Goal: Information Seeking & Learning: Learn about a topic

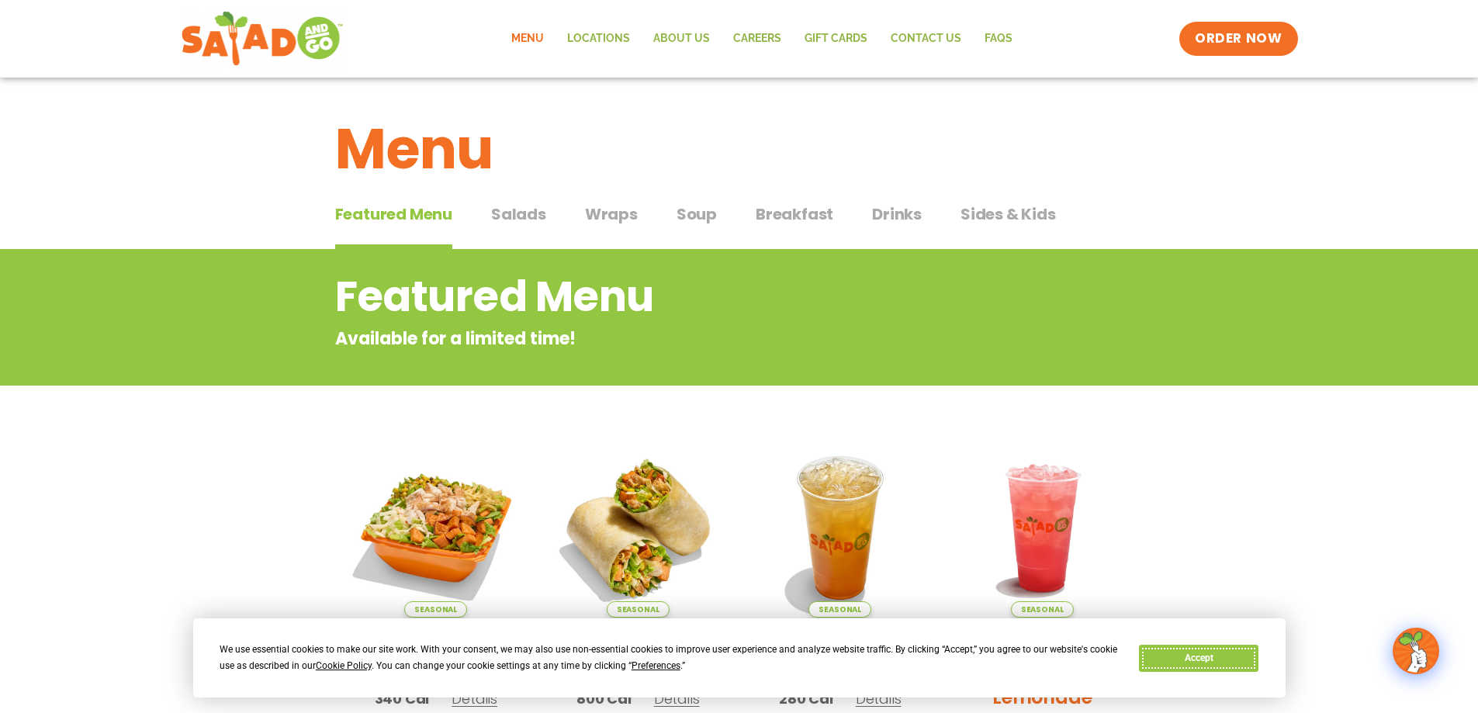
click at [1181, 654] on button "Accept" at bounding box center [1198, 658] width 119 height 27
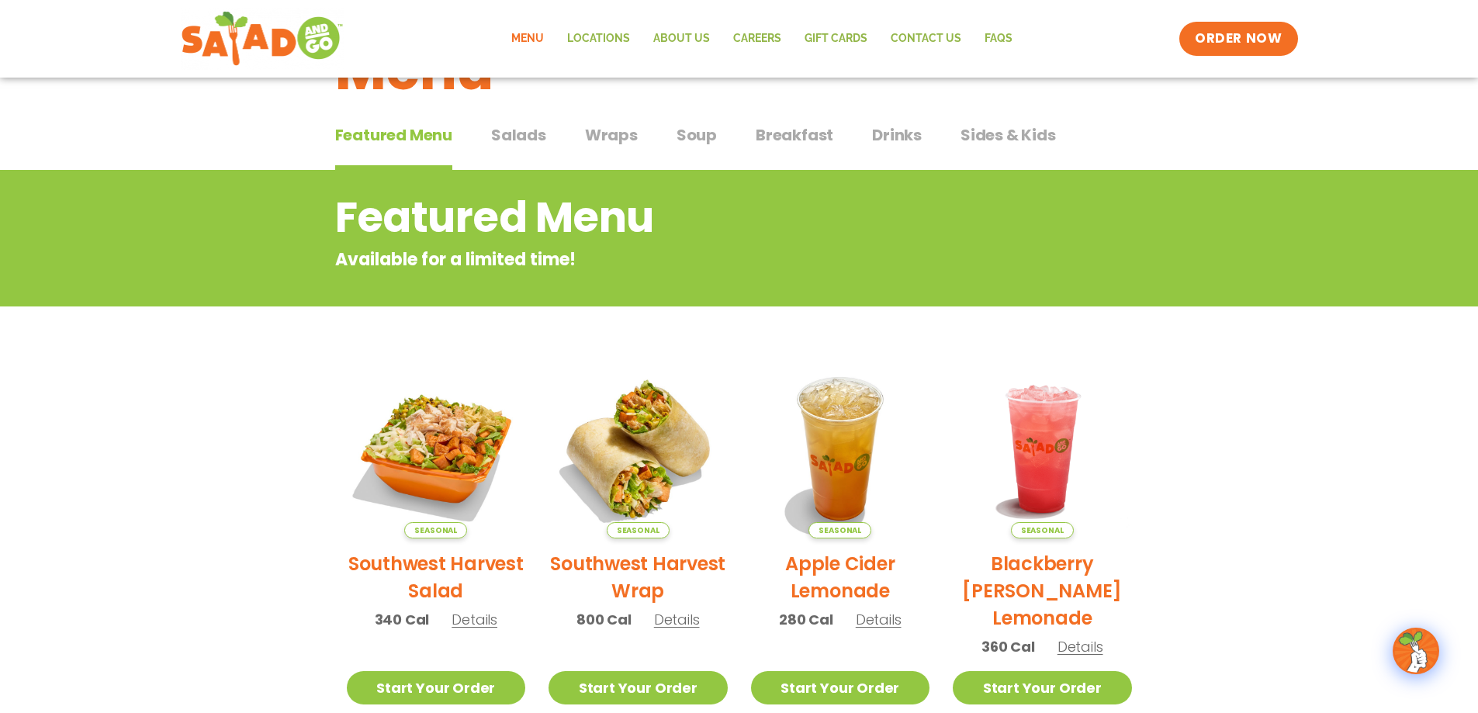
scroll to position [78, 0]
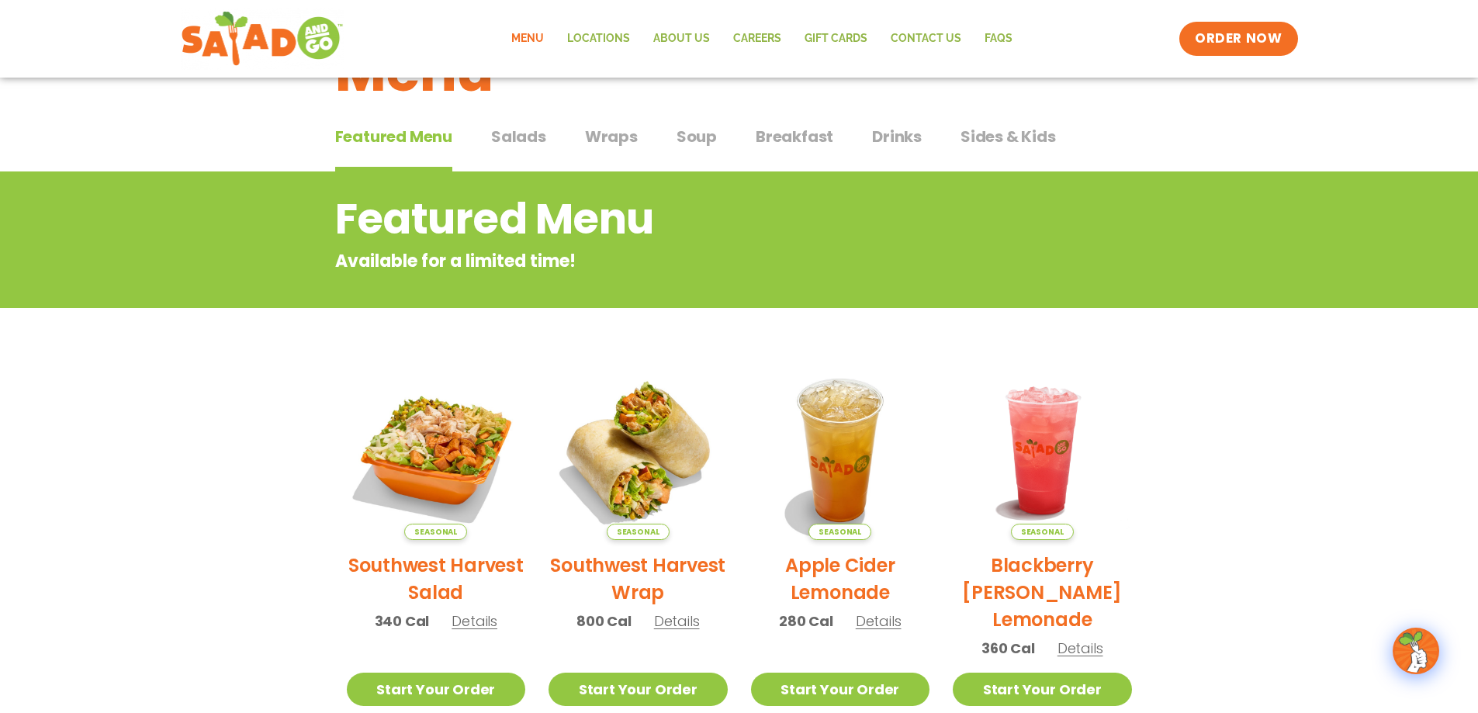
click at [522, 139] on span "Salads" at bounding box center [518, 136] width 55 height 23
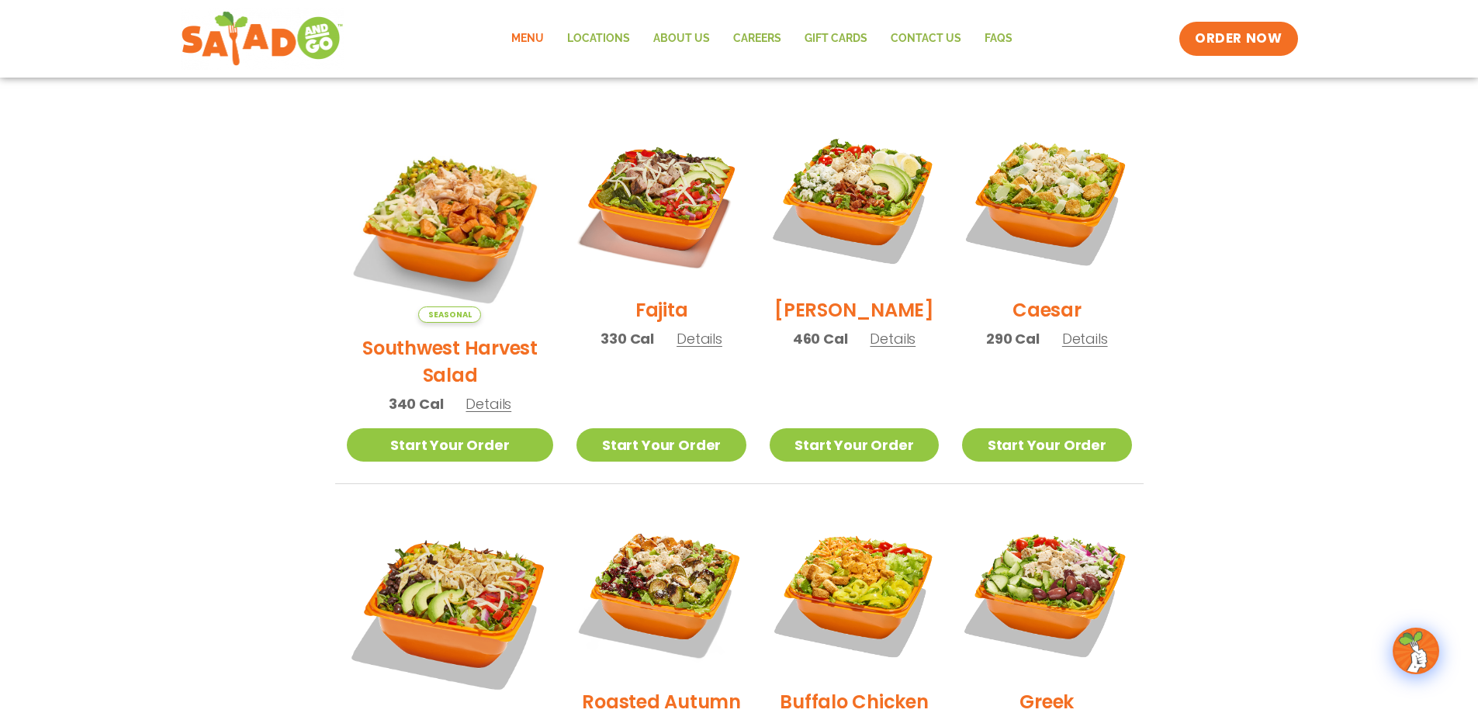
scroll to position [310, 0]
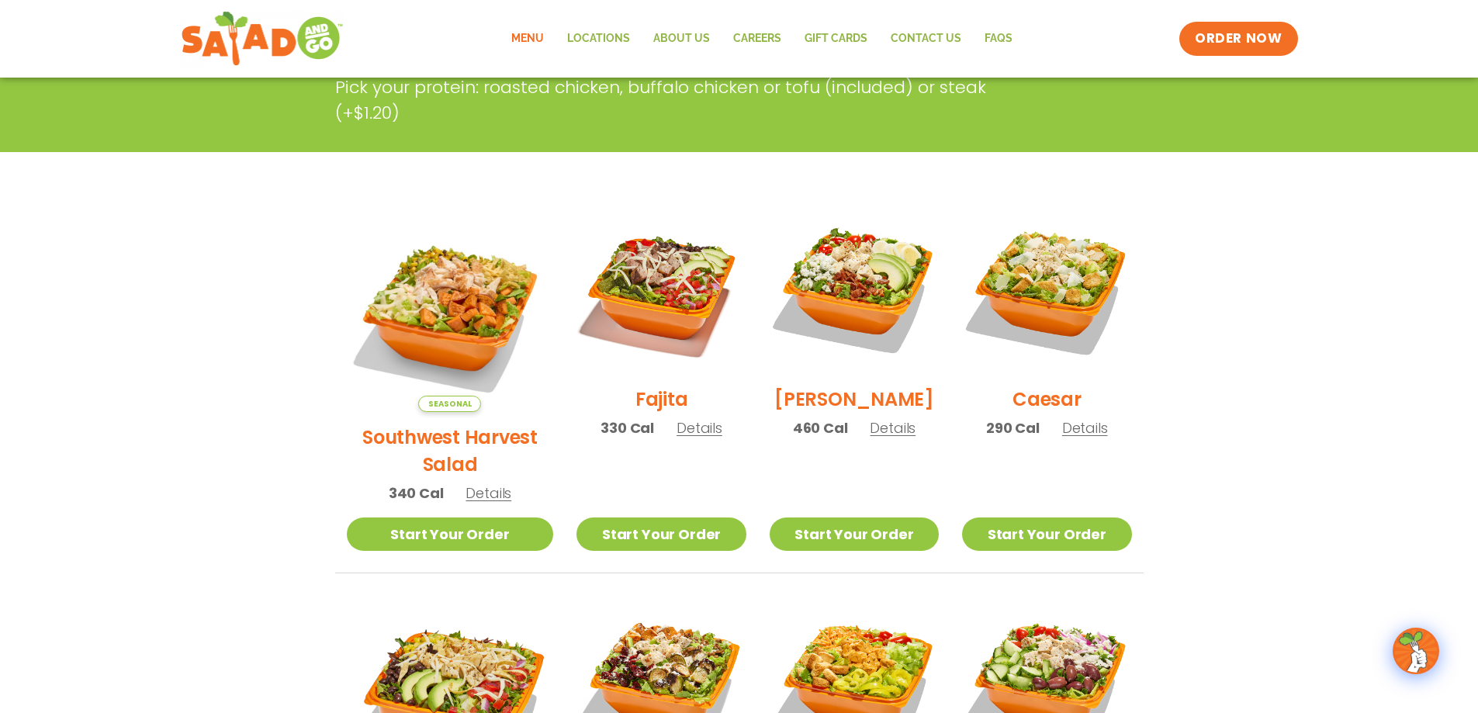
click at [420, 424] on h2 "Southwest Harvest Salad" at bounding box center [450, 451] width 207 height 54
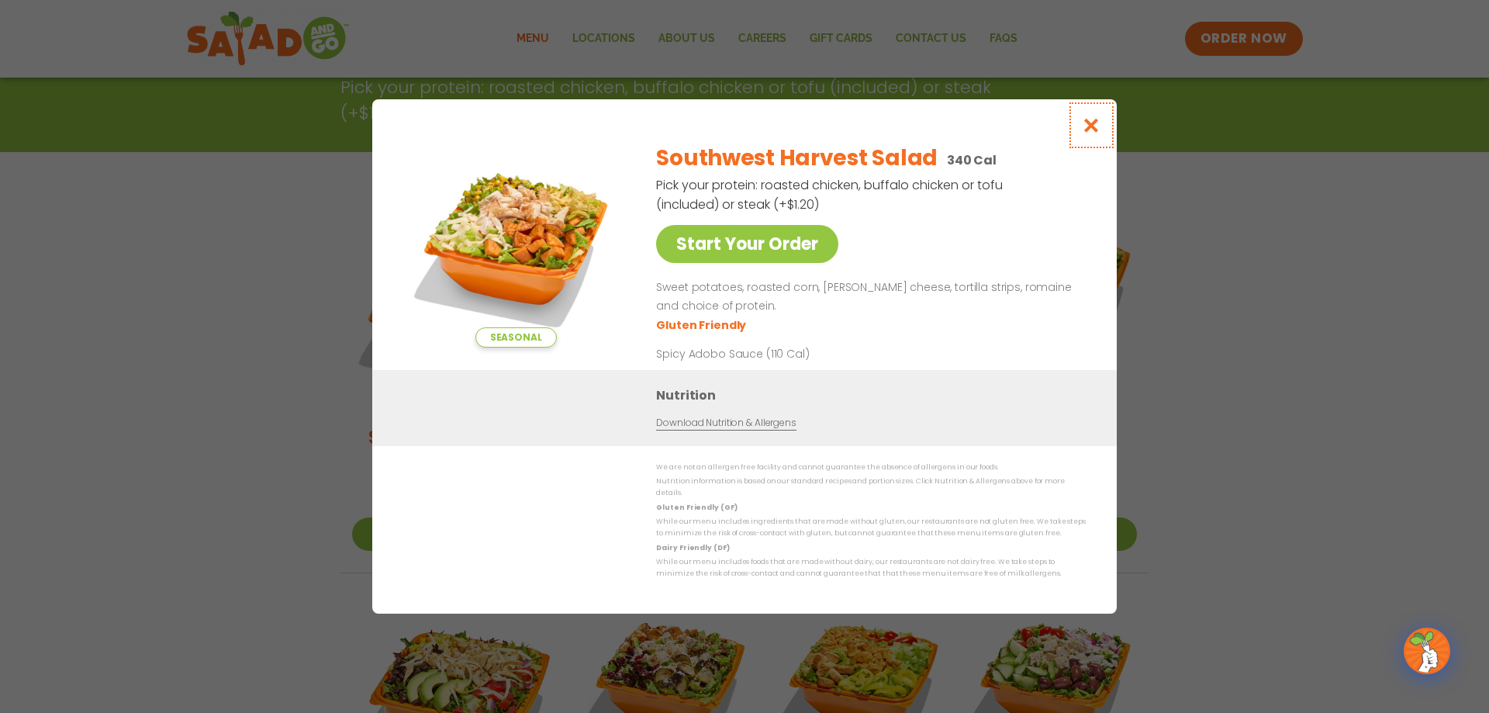
click at [1090, 130] on icon "Close modal" at bounding box center [1091, 125] width 19 height 16
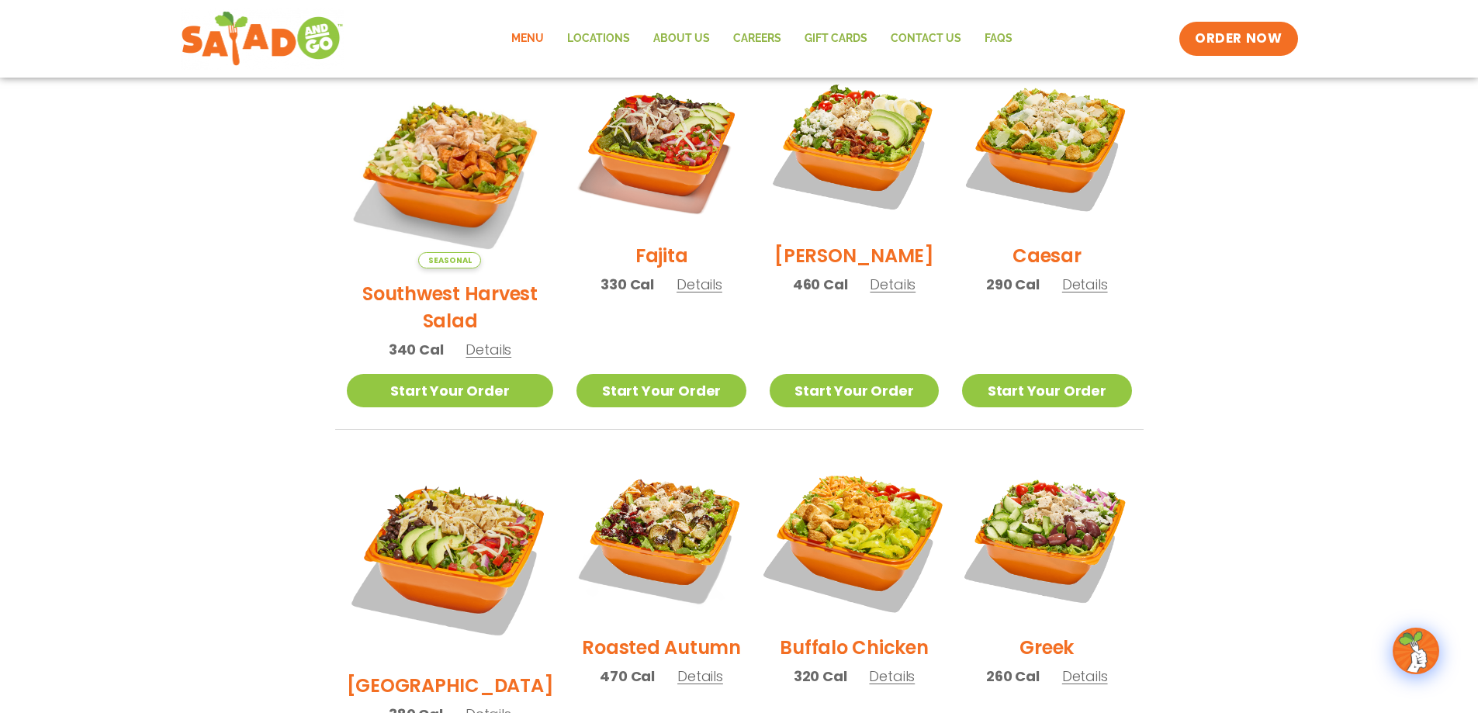
scroll to position [621, 0]
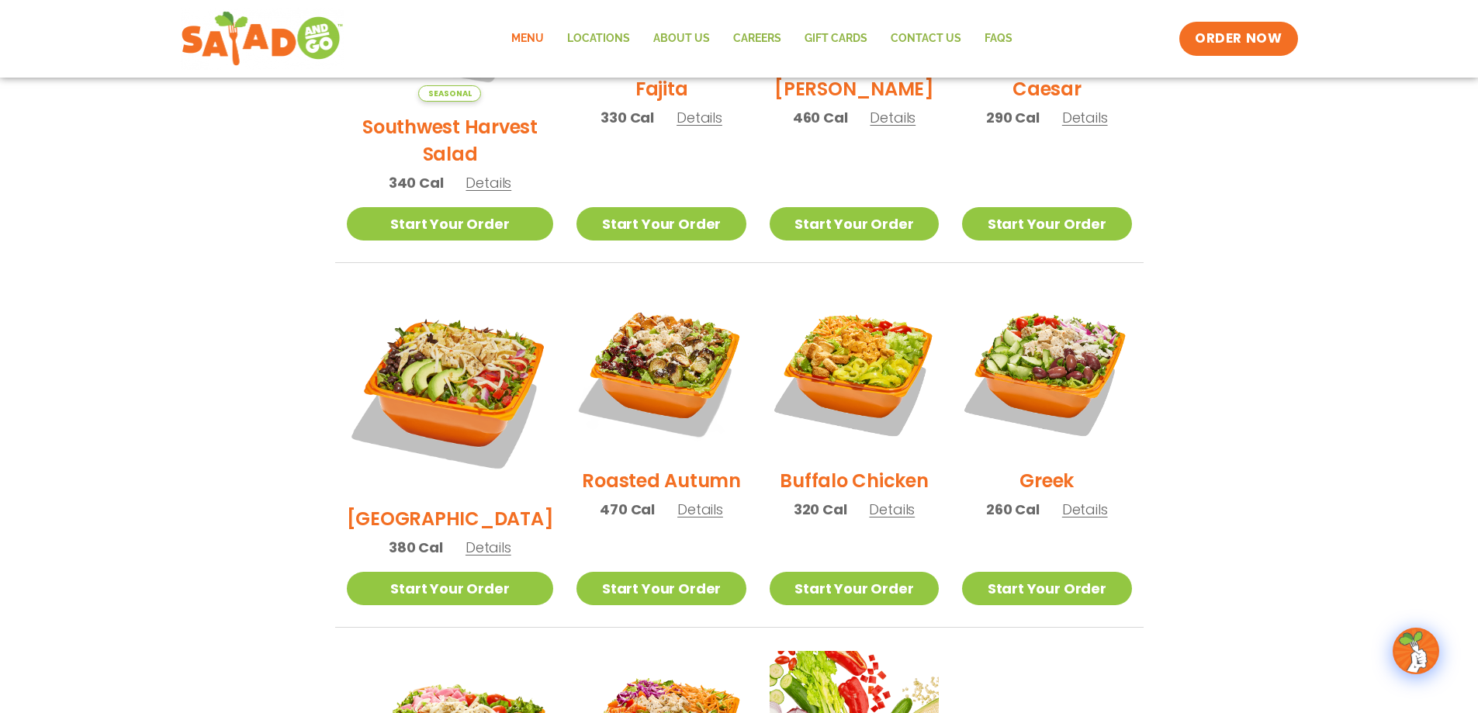
click at [634, 467] on h2 "Roasted Autumn" at bounding box center [661, 480] width 159 height 27
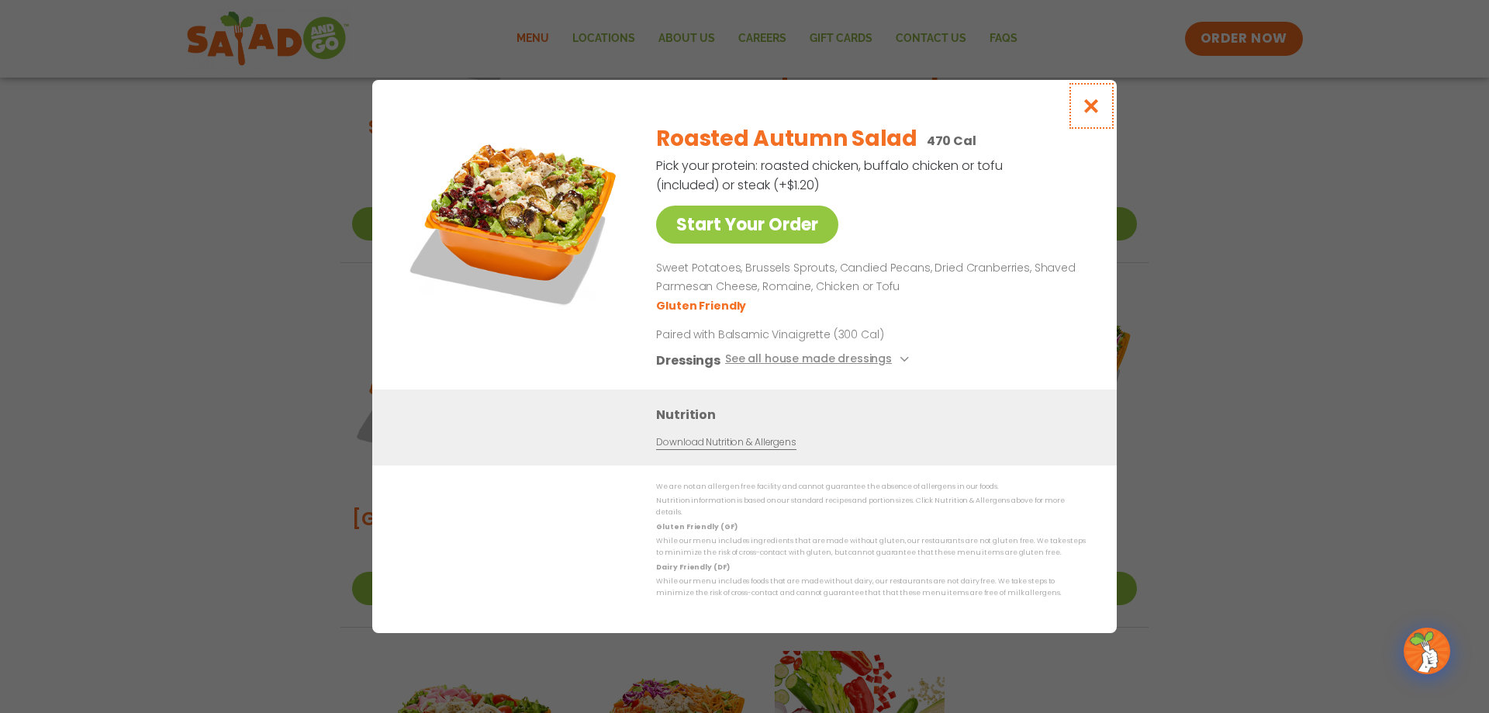
click at [1091, 104] on icon "Close modal" at bounding box center [1091, 106] width 19 height 16
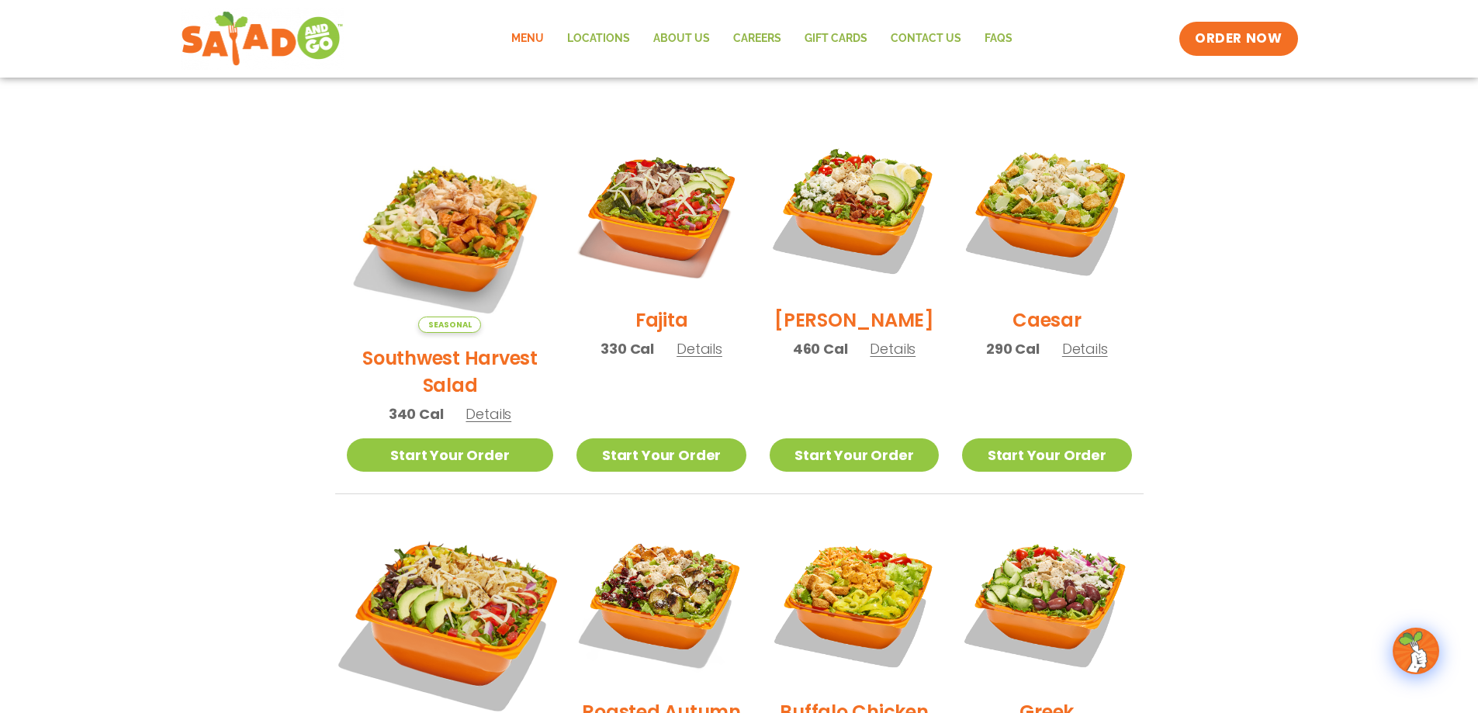
scroll to position [388, 0]
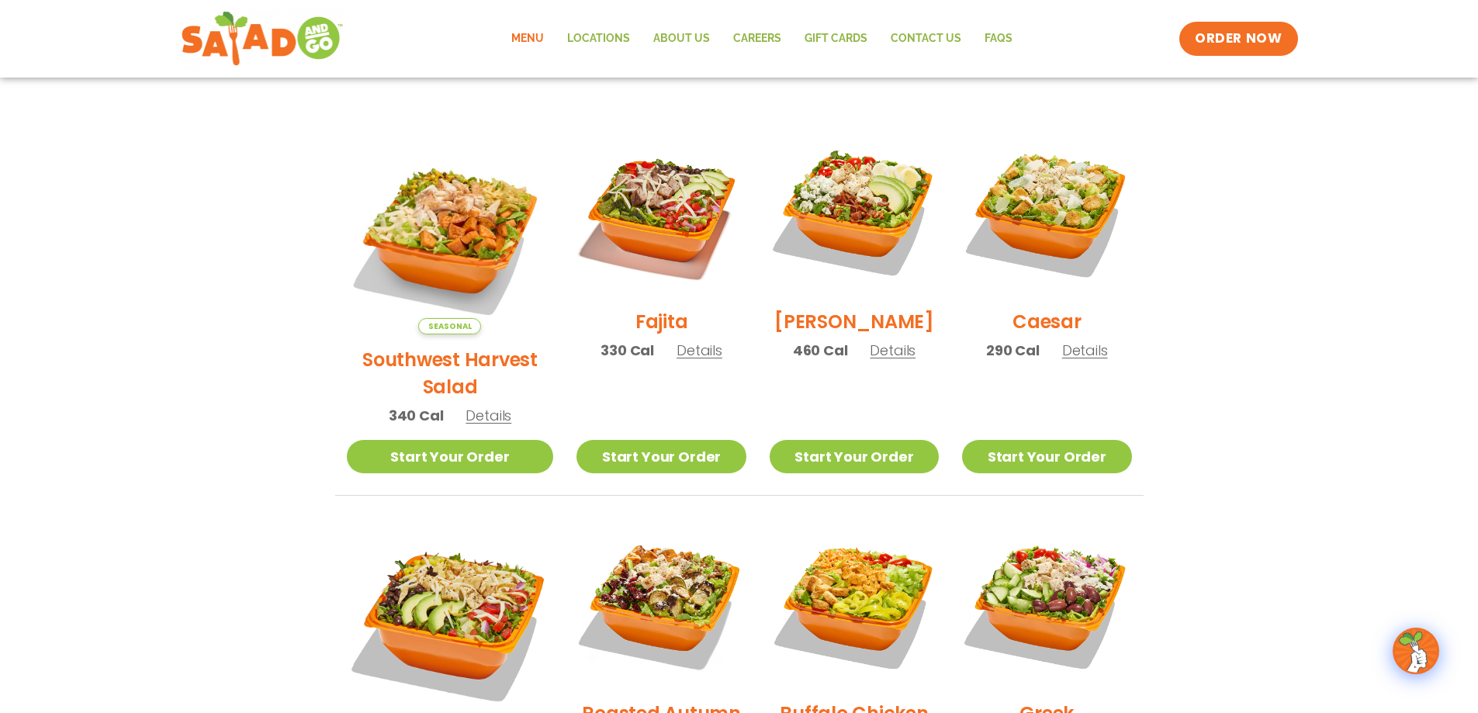
click at [434, 318] on span "Seasonal" at bounding box center [449, 326] width 63 height 16
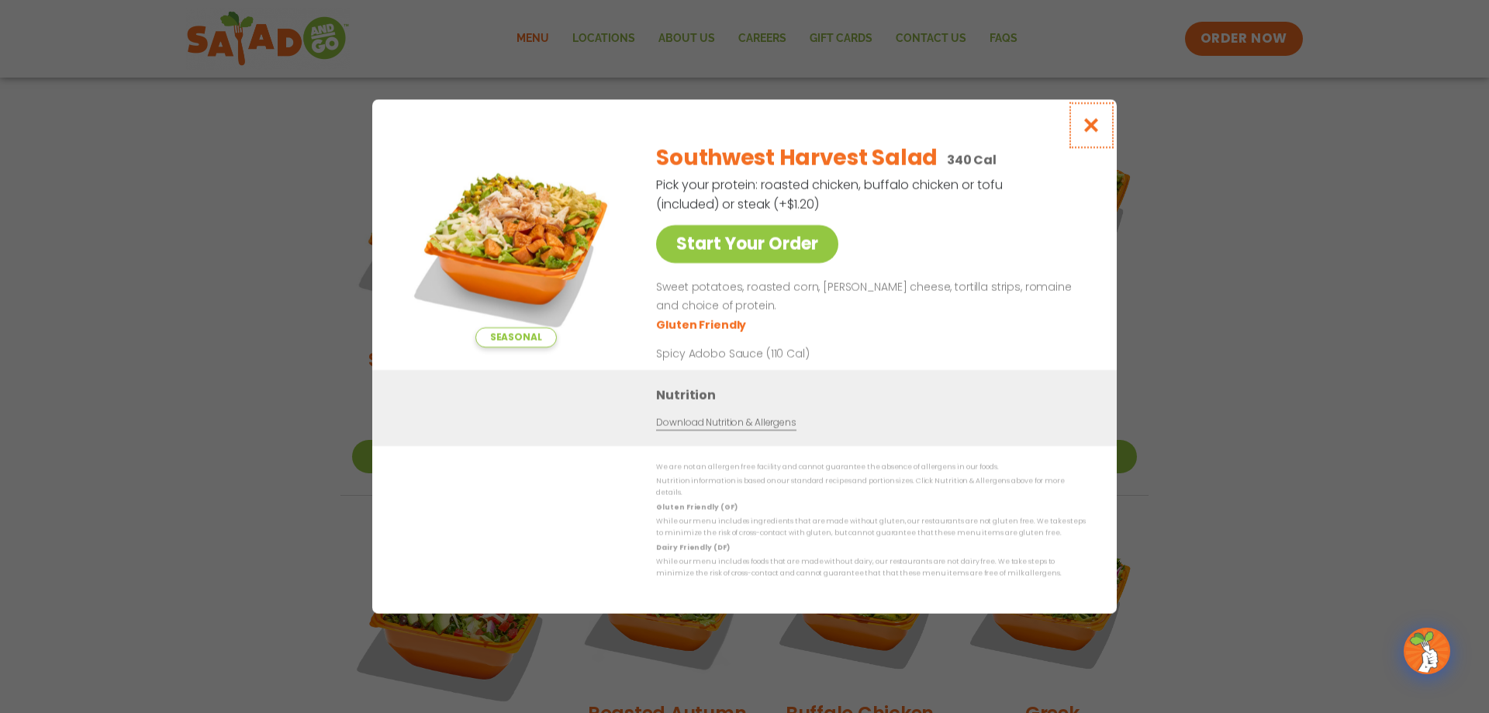
click at [1091, 133] on icon "Close modal" at bounding box center [1091, 125] width 19 height 16
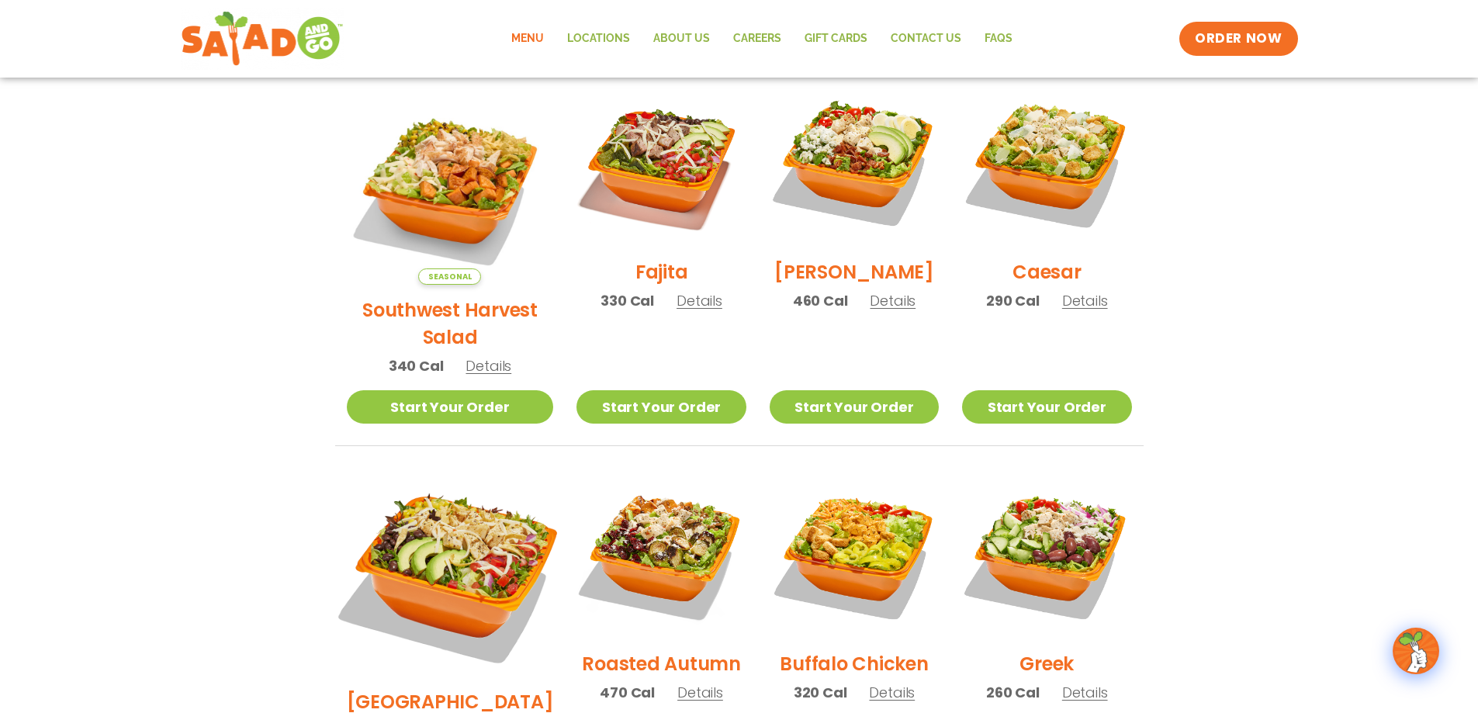
scroll to position [465, 0]
